Goal: Navigation & Orientation: Find specific page/section

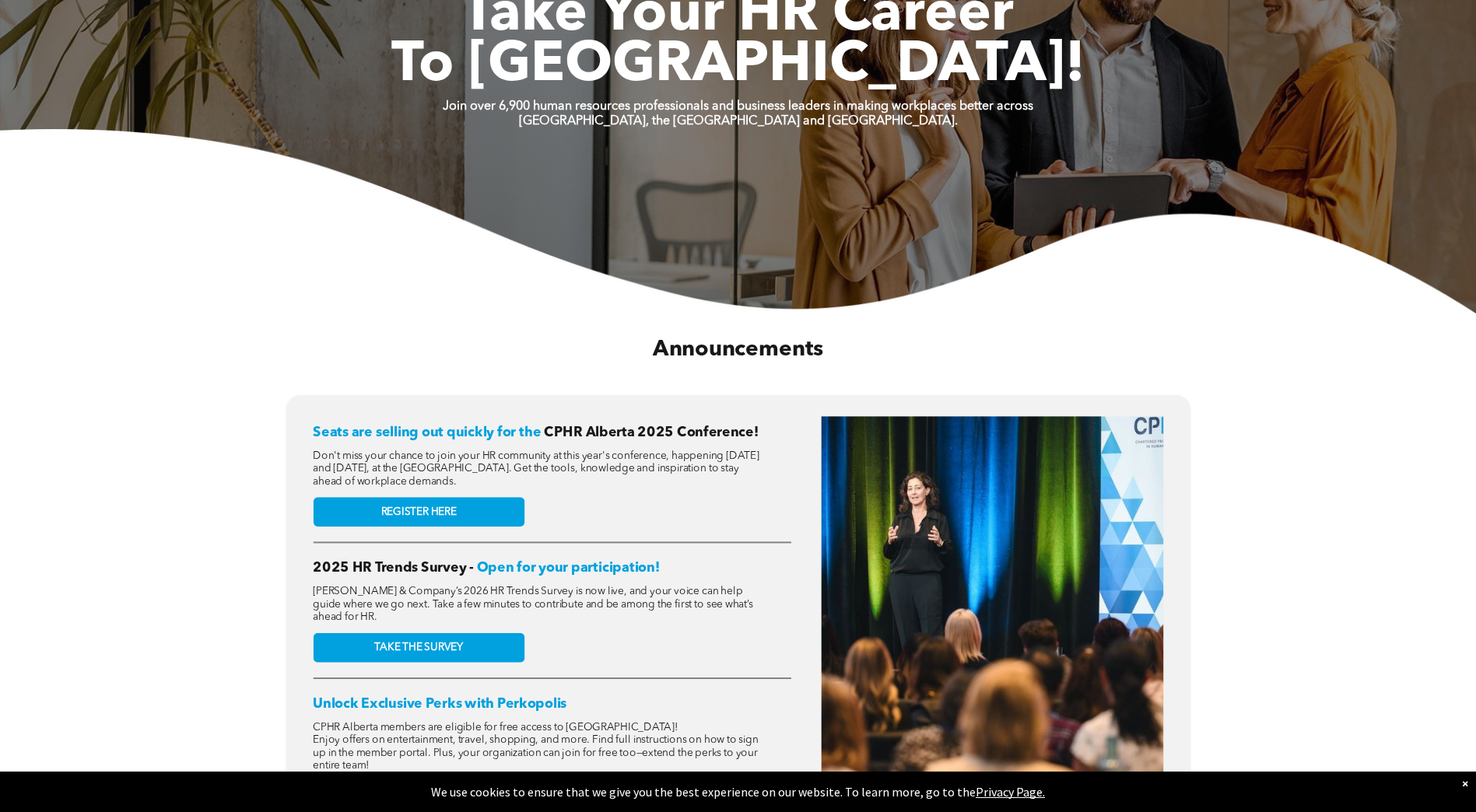
scroll to position [467, 0]
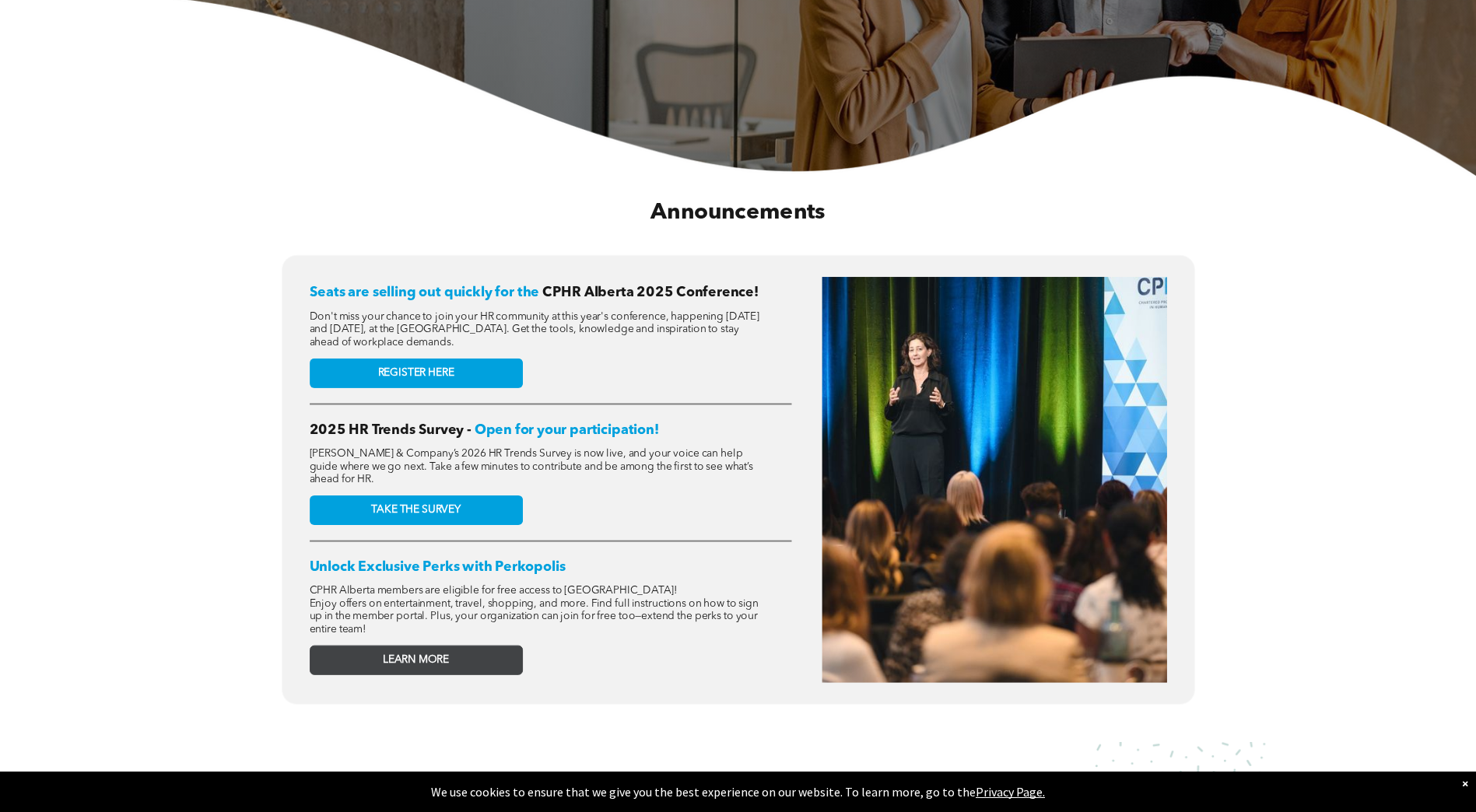
click at [463, 645] on link "LEARN MORE" at bounding box center [416, 659] width 213 height 29
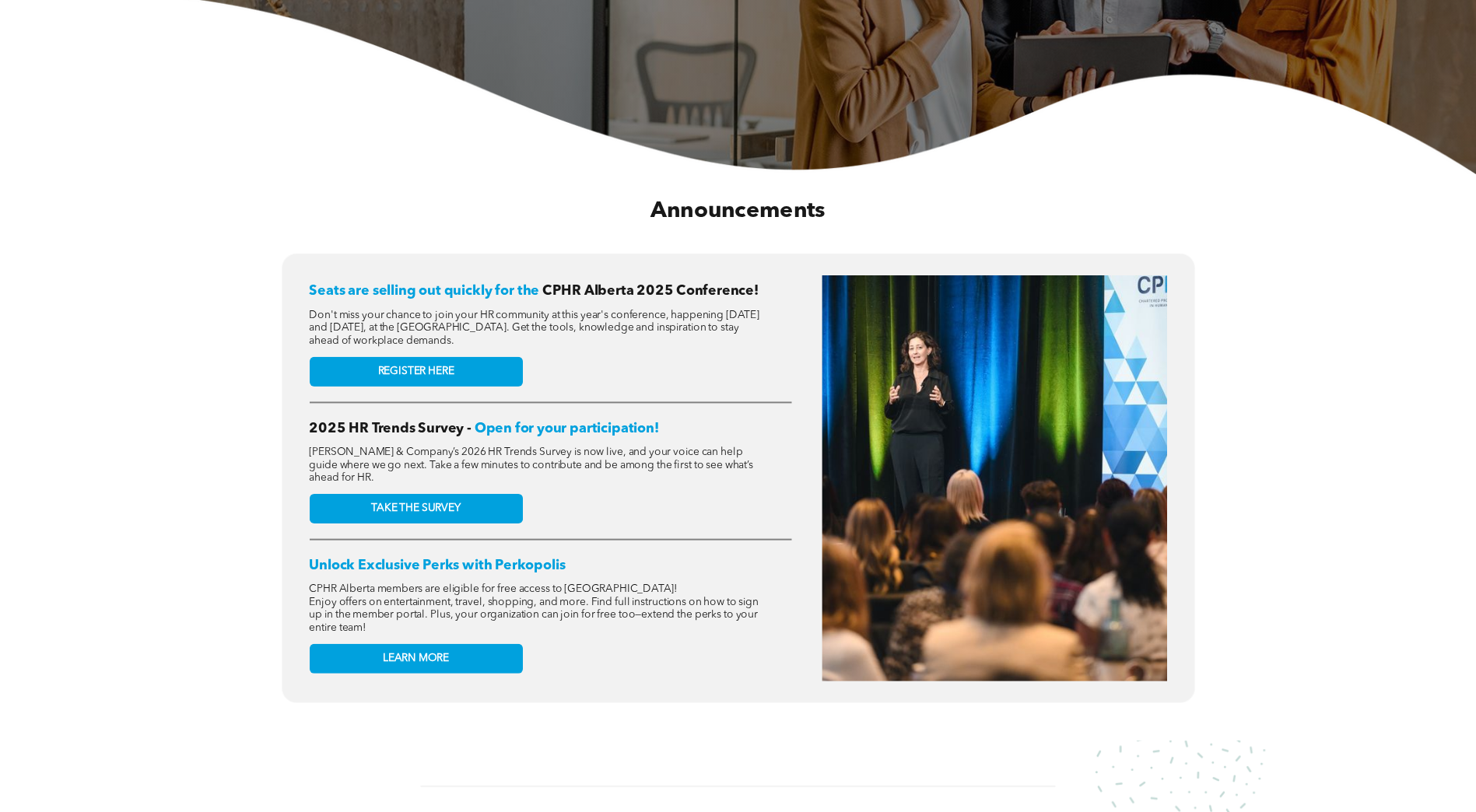
scroll to position [467, 0]
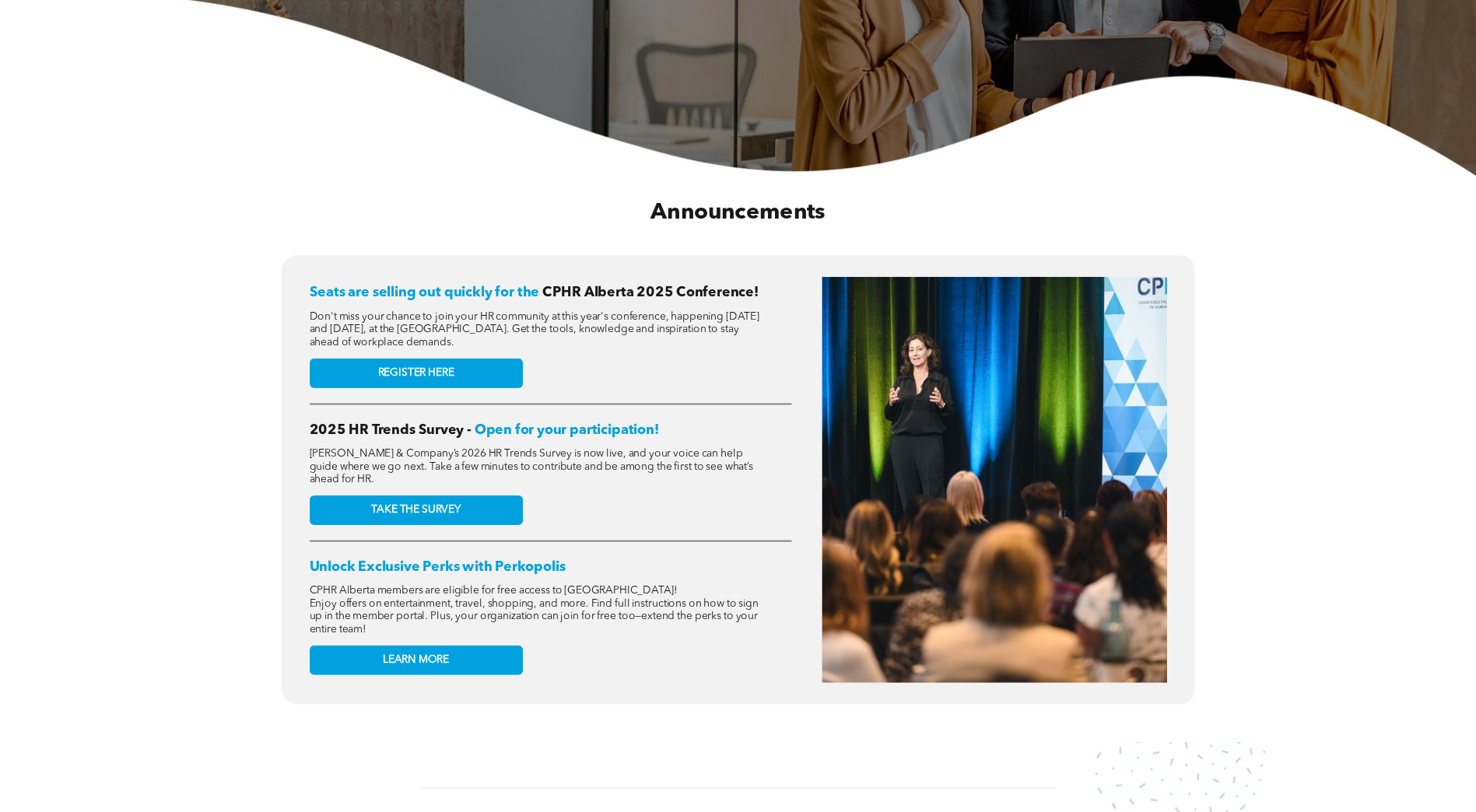
click at [561, 611] on span "Enjoy offers on entertainment, travel, shopping, and more. Find full instructio…" at bounding box center [534, 617] width 449 height 37
click at [474, 610] on span "Enjoy offers on entertainment, travel, shopping, and more. Find full instructio…" at bounding box center [534, 617] width 449 height 37
click at [573, 611] on span "Enjoy offers on entertainment, travel, shopping, and more. Find full instructio…" at bounding box center [534, 617] width 449 height 37
click at [594, 599] on span "Enjoy offers on entertainment, travel, shopping, and more. Find full instructio…" at bounding box center [534, 617] width 449 height 37
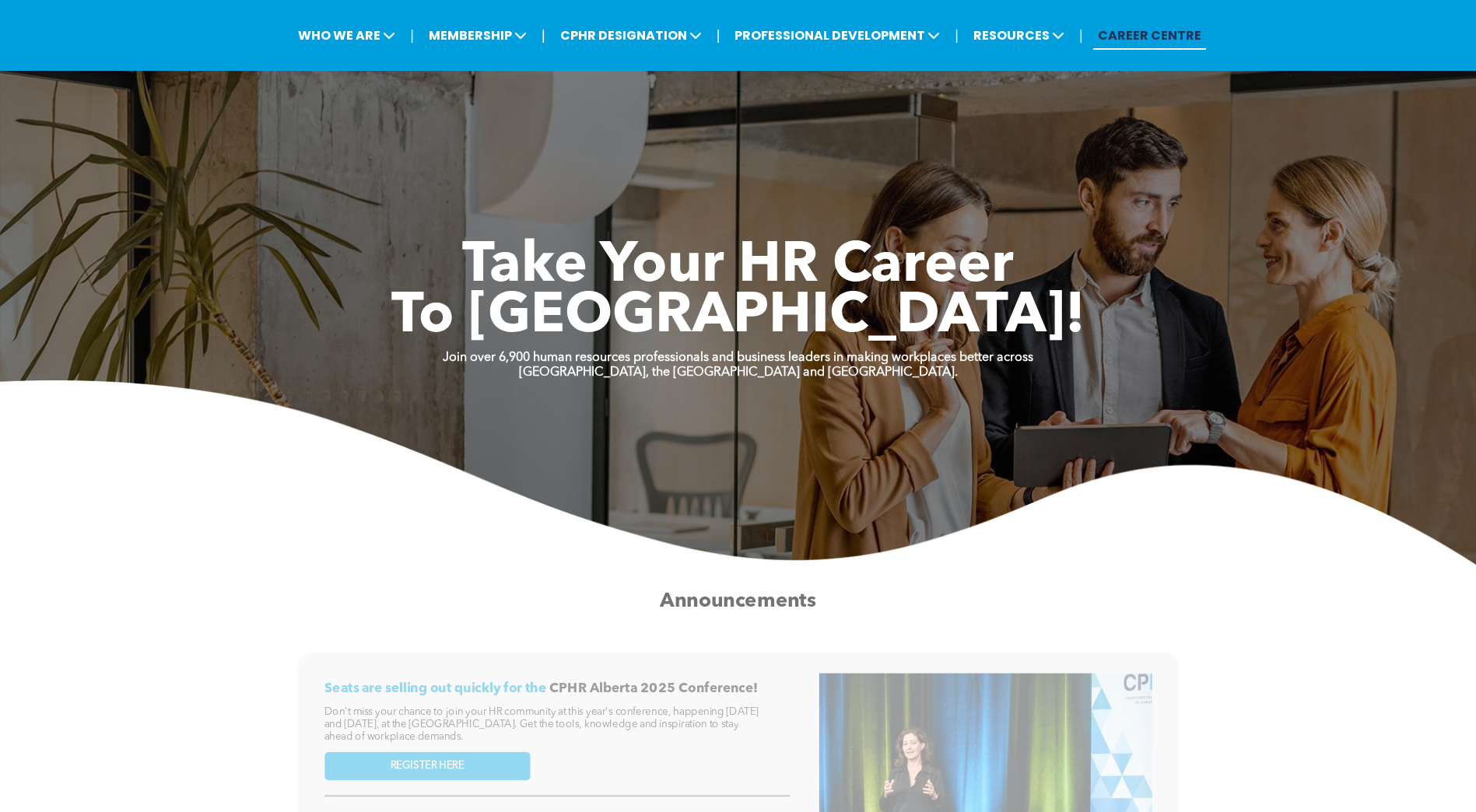
scroll to position [0, 0]
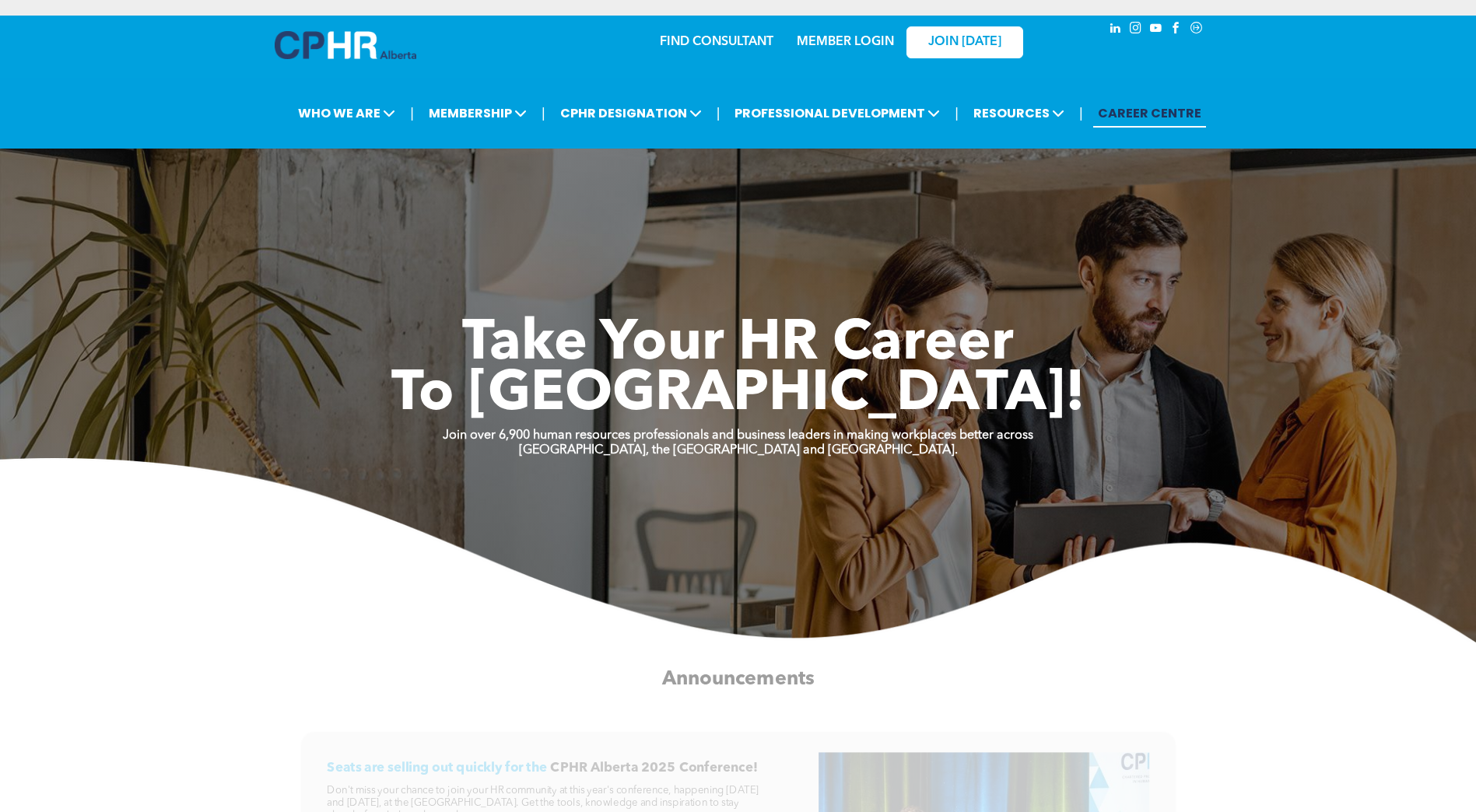
click at [867, 40] on link "MEMBER LOGIN" at bounding box center [845, 42] width 97 height 13
